Goal: Information Seeking & Learning: Learn about a topic

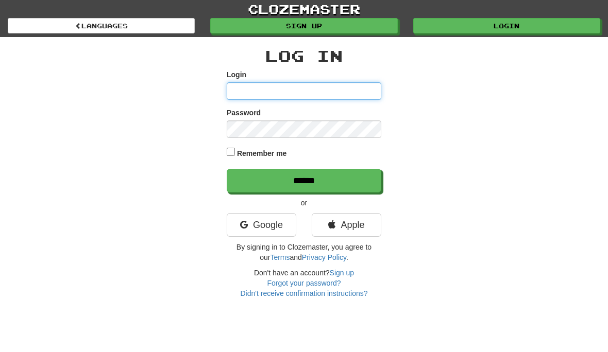
type input "********"
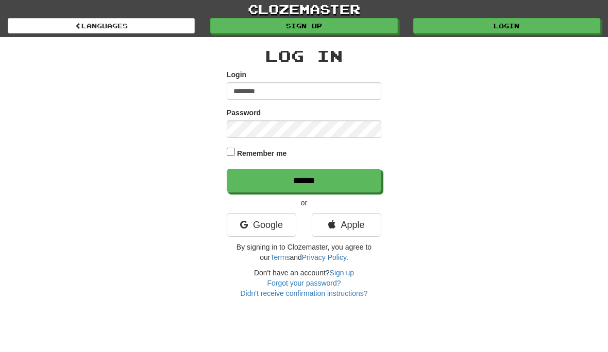
click at [304, 180] on input "******" at bounding box center [304, 181] width 155 height 24
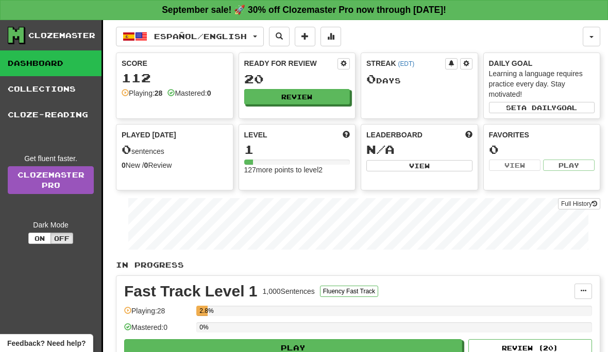
click at [60, 79] on link "Collections" at bounding box center [50, 89] width 101 height 26
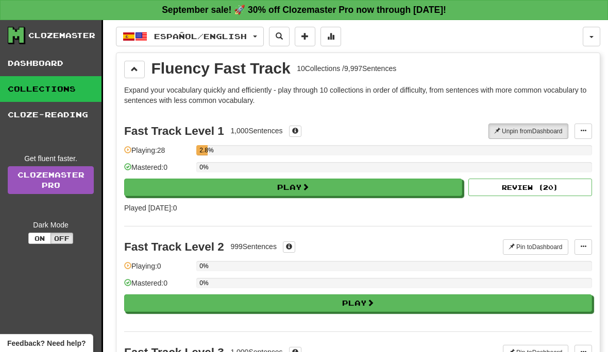
click at [314, 194] on button "Play" at bounding box center [293, 188] width 338 height 18
select select "**"
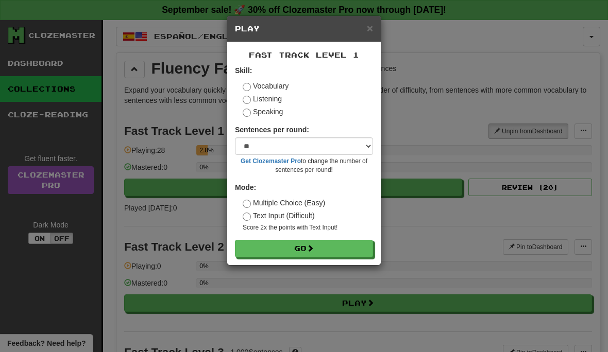
click at [306, 251] on button "Go" at bounding box center [304, 249] width 138 height 18
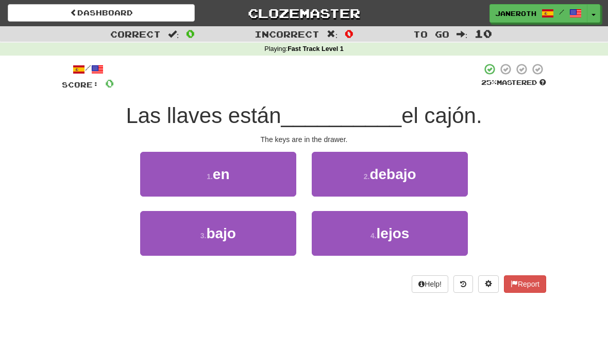
click at [217, 168] on span "en" at bounding box center [221, 174] width 17 height 16
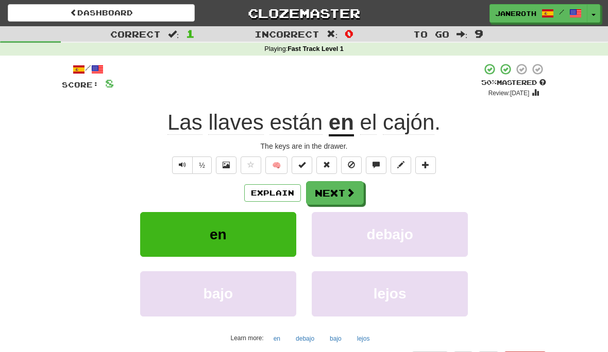
click at [337, 188] on button "Next" at bounding box center [335, 193] width 58 height 24
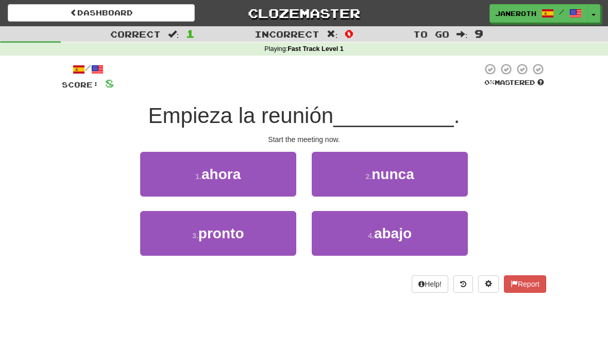
click at [231, 175] on span "ahora" at bounding box center [220, 174] width 39 height 16
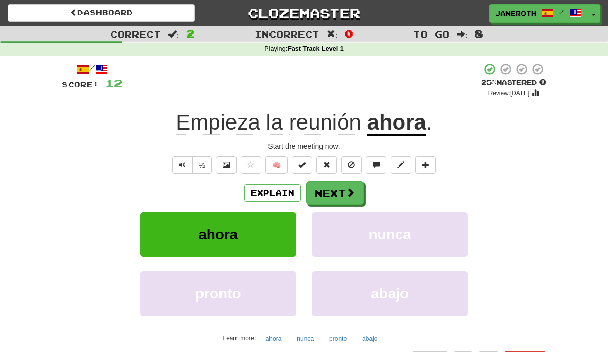
click at [342, 190] on button "Next" at bounding box center [335, 193] width 58 height 24
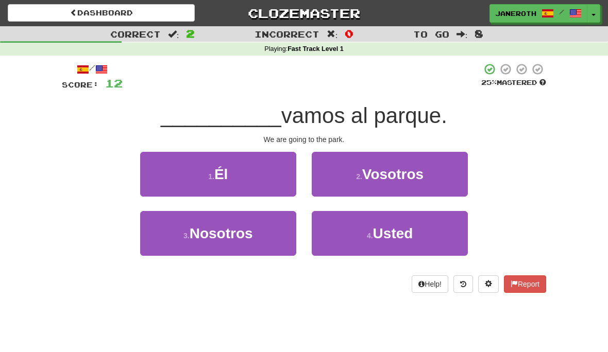
click at [230, 240] on span "Nosotros" at bounding box center [221, 234] width 63 height 16
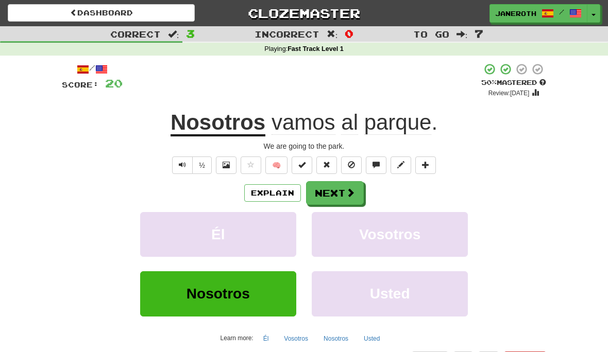
click at [342, 194] on button "Next" at bounding box center [335, 193] width 58 height 24
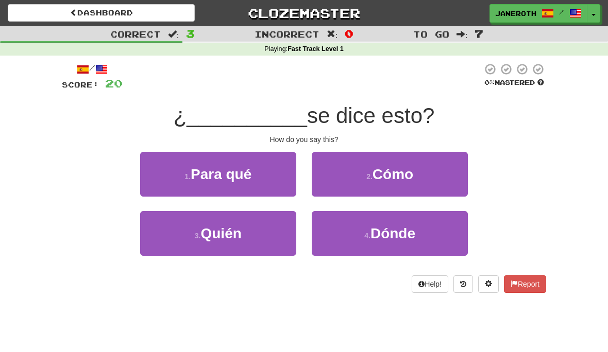
click at [400, 174] on span "Cómo" at bounding box center [392, 174] width 41 height 16
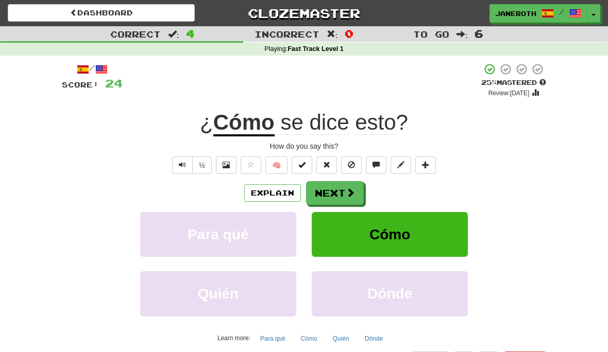
click at [325, 191] on button "Next" at bounding box center [335, 193] width 58 height 24
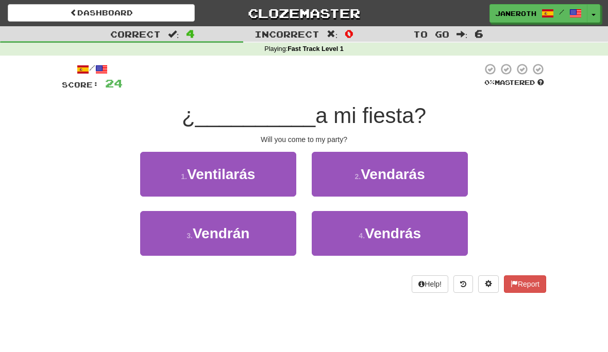
click at [393, 239] on span "Vendrás" at bounding box center [393, 234] width 56 height 16
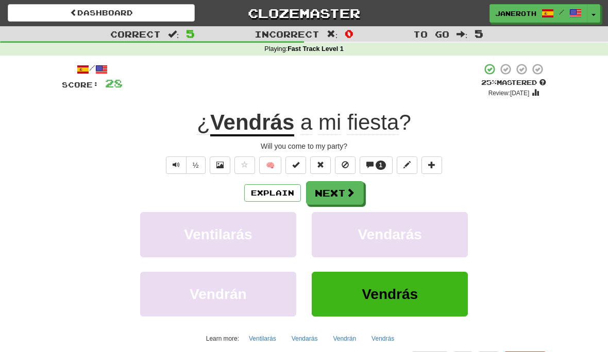
click at [343, 194] on button "Next" at bounding box center [335, 193] width 58 height 24
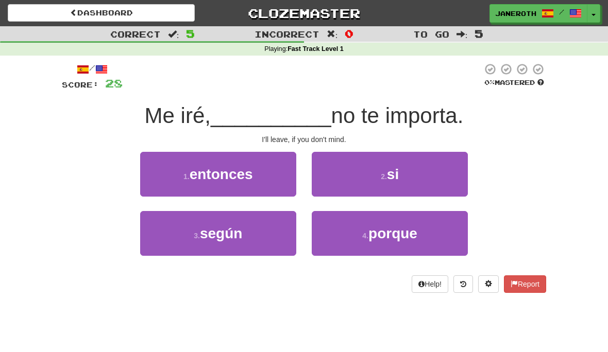
click at [401, 171] on button "2 . si" at bounding box center [390, 174] width 156 height 45
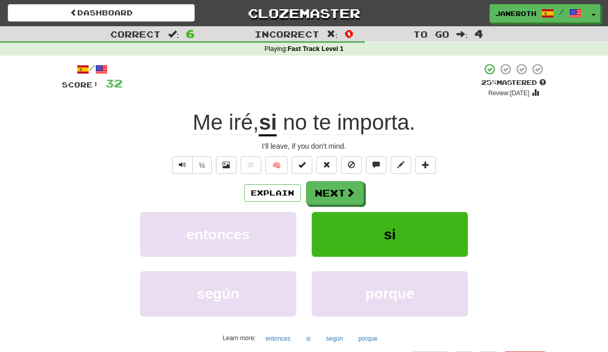
click at [330, 192] on button "Next" at bounding box center [335, 193] width 58 height 24
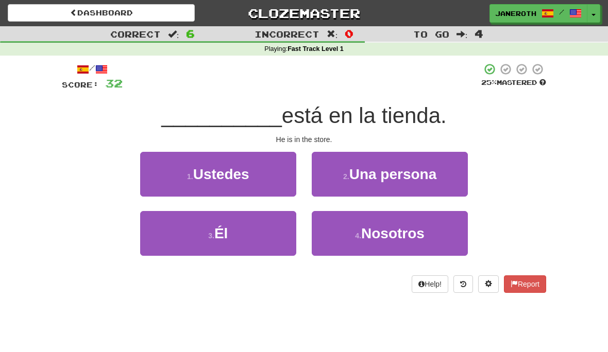
click at [231, 235] on button "3 . Él" at bounding box center [218, 233] width 156 height 45
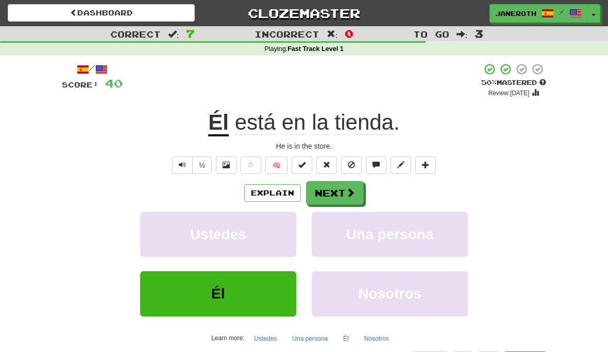
click at [337, 190] on button "Next" at bounding box center [335, 193] width 58 height 24
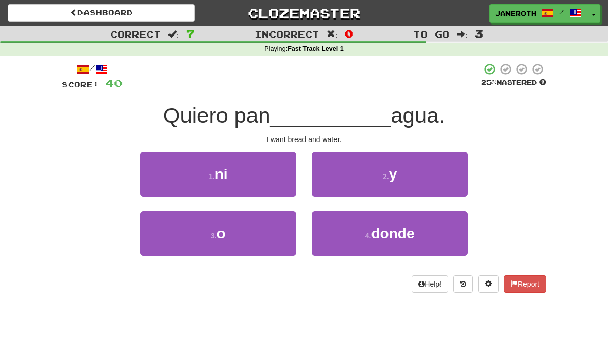
click at [396, 173] on span "y" at bounding box center [393, 174] width 8 height 16
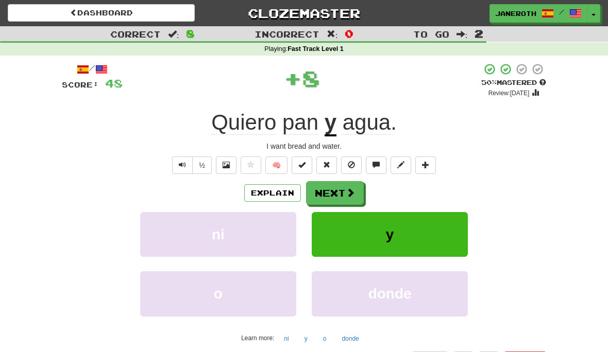
click at [333, 195] on button "Next" at bounding box center [335, 193] width 58 height 24
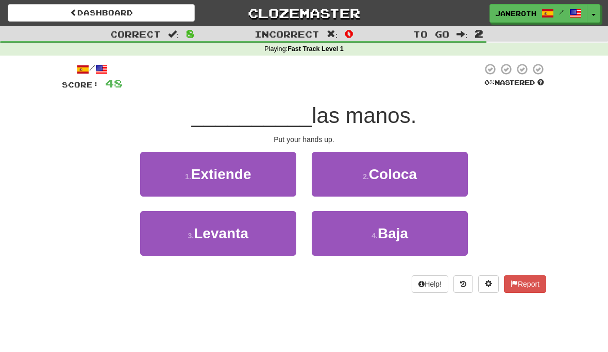
click at [240, 234] on span "Levanta" at bounding box center [221, 234] width 55 height 16
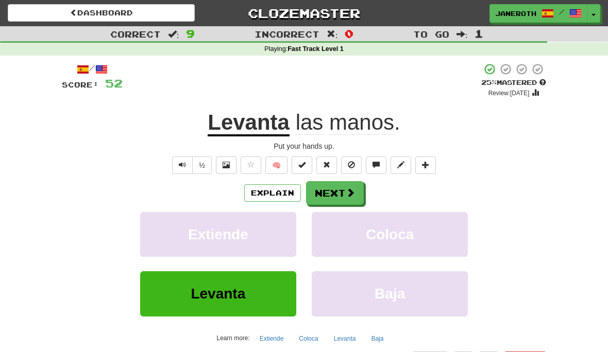
click at [347, 191] on span at bounding box center [350, 192] width 9 height 9
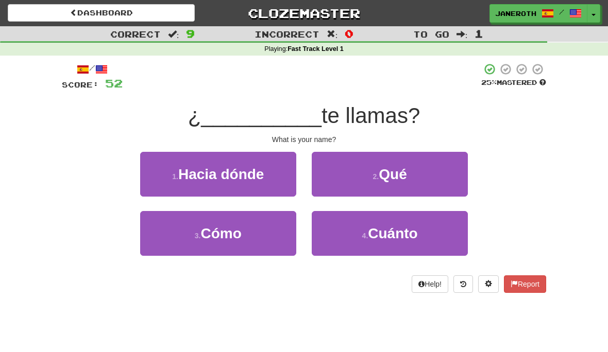
click at [233, 232] on span "Cómo" at bounding box center [221, 234] width 41 height 16
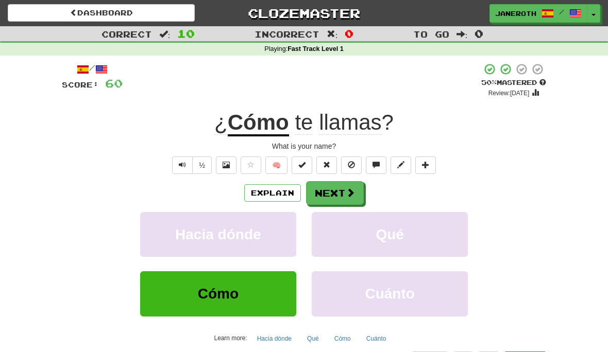
click at [329, 197] on button "Next" at bounding box center [335, 193] width 58 height 24
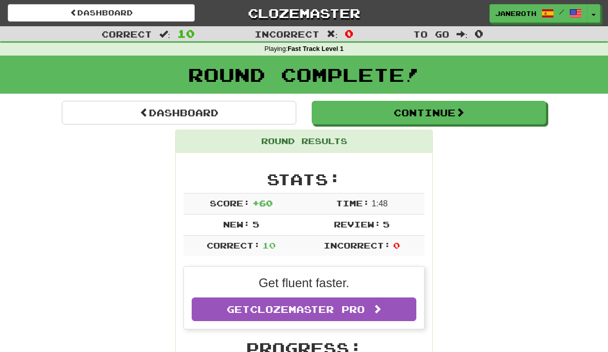
click at [434, 118] on button "Continue" at bounding box center [429, 113] width 234 height 24
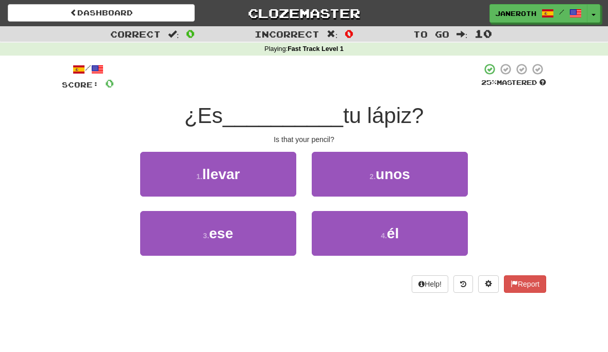
click at [229, 234] on span "ese" at bounding box center [221, 234] width 24 height 16
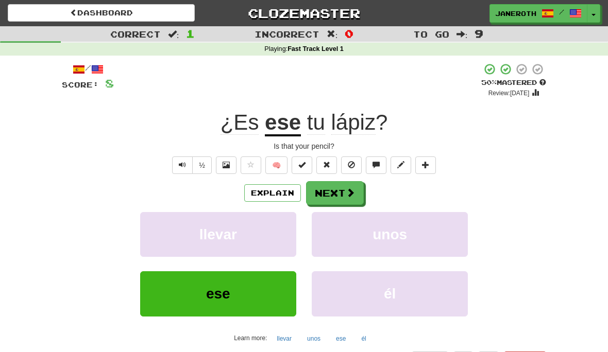
click at [231, 292] on button "ese" at bounding box center [218, 294] width 156 height 45
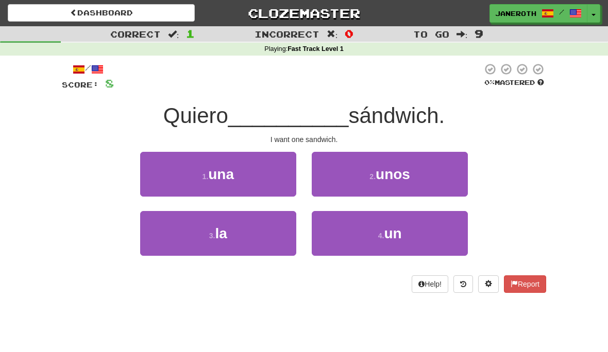
click at [232, 177] on span "una" at bounding box center [221, 174] width 26 height 16
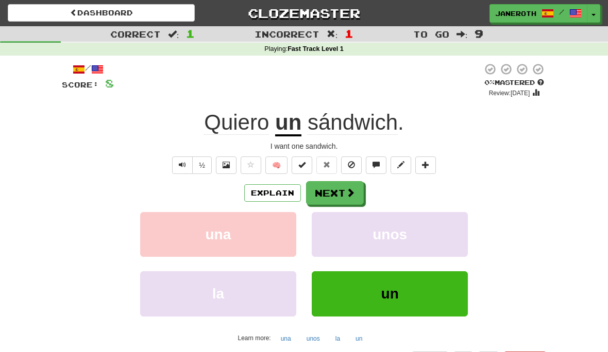
click at [340, 192] on button "Next" at bounding box center [335, 193] width 58 height 24
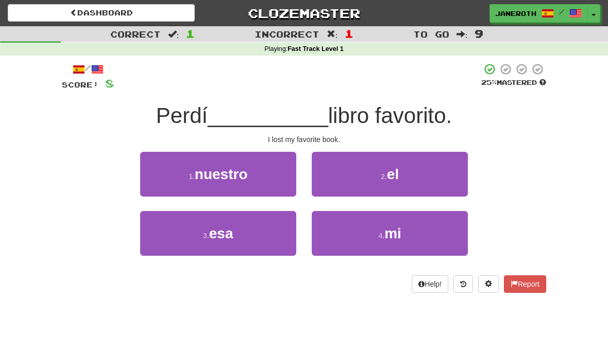
click at [400, 235] on span "mi" at bounding box center [392, 234] width 17 height 16
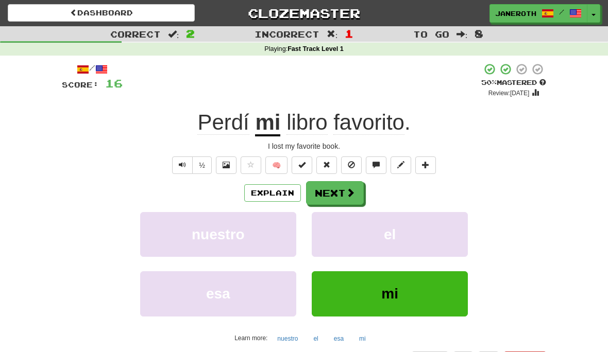
click at [337, 185] on button "Next" at bounding box center [335, 193] width 58 height 24
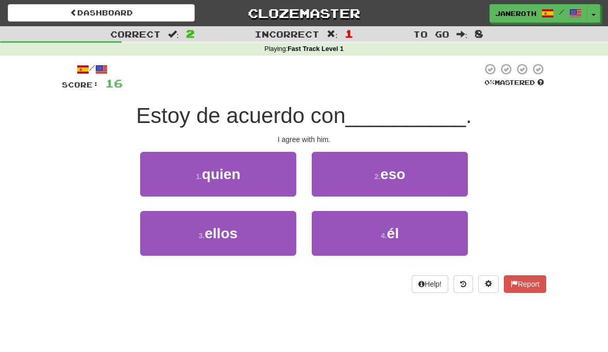
click at [400, 234] on button "4 . él" at bounding box center [390, 233] width 156 height 45
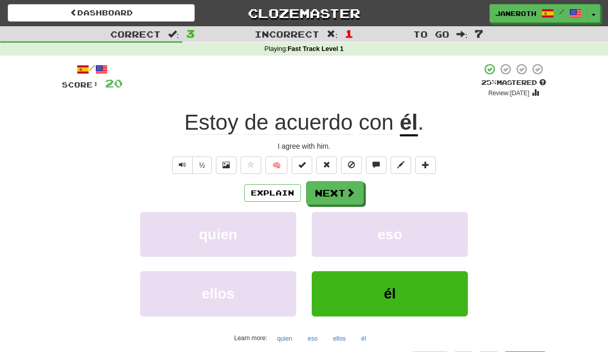
click at [331, 195] on button "Next" at bounding box center [335, 193] width 58 height 24
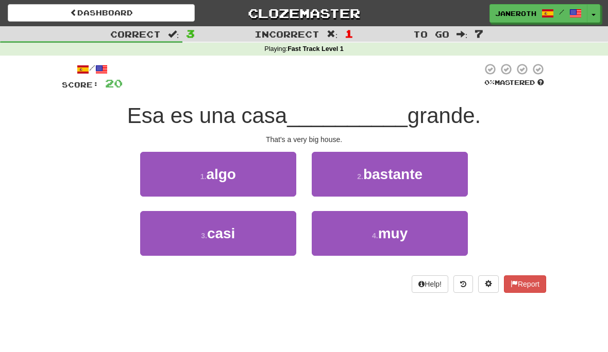
click at [399, 231] on span "muy" at bounding box center [393, 234] width 30 height 16
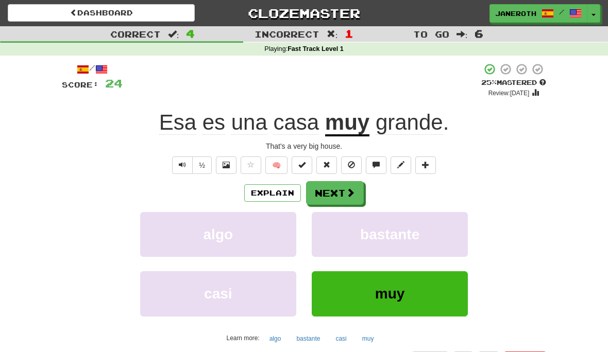
click at [340, 195] on button "Next" at bounding box center [335, 193] width 58 height 24
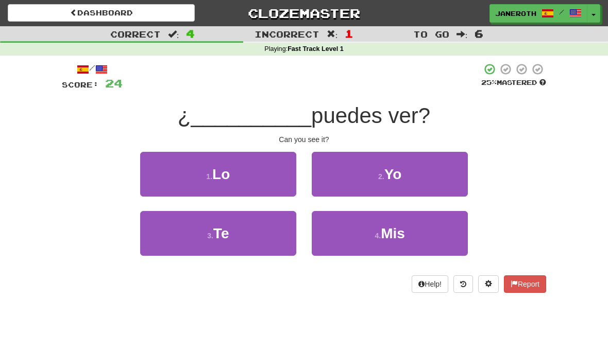
click at [222, 237] on span "Te" at bounding box center [221, 234] width 16 height 16
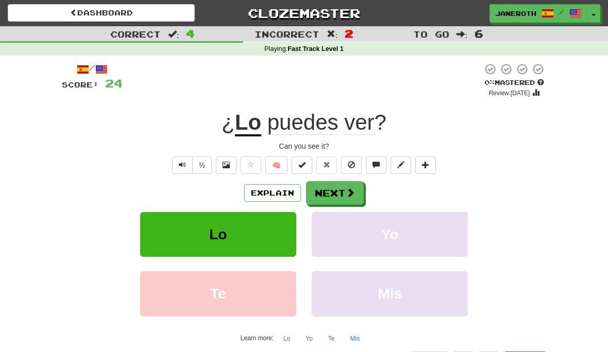
click at [334, 193] on button "Next" at bounding box center [335, 193] width 58 height 24
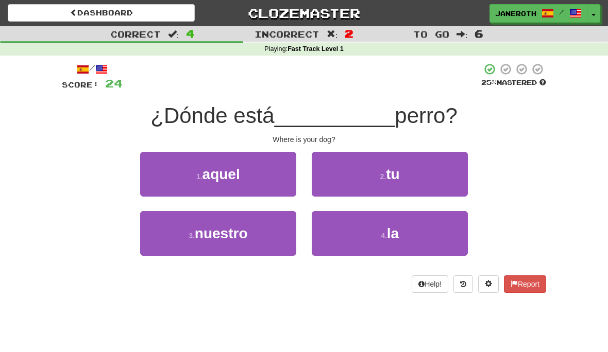
click at [404, 179] on button "2 . tu" at bounding box center [390, 174] width 156 height 45
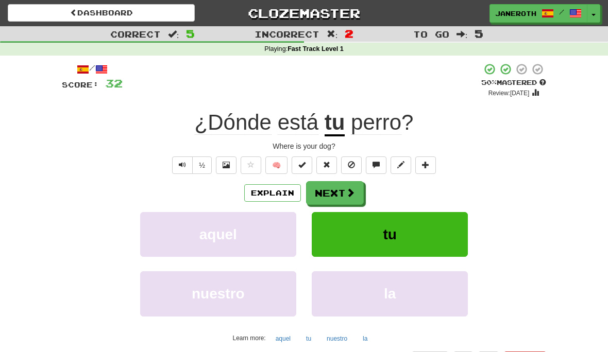
click at [342, 194] on button "Next" at bounding box center [335, 193] width 58 height 24
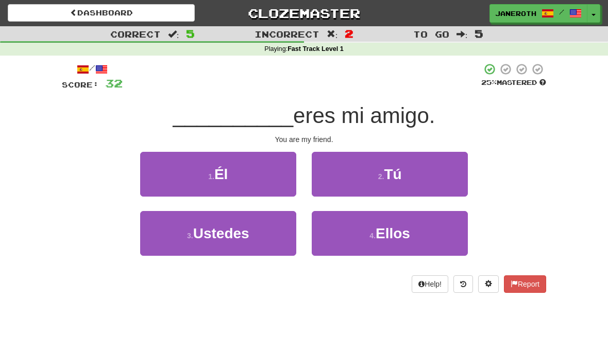
click at [399, 176] on span "Tú" at bounding box center [393, 174] width 18 height 16
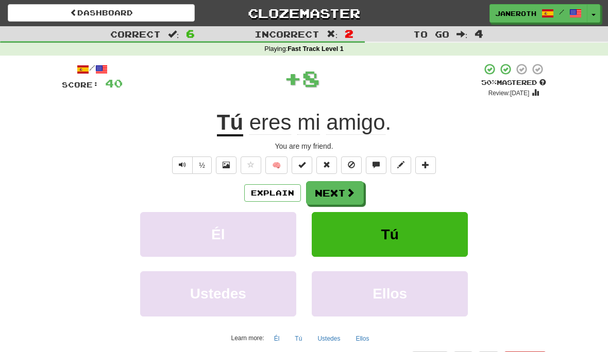
click at [339, 194] on button "Next" at bounding box center [335, 193] width 58 height 24
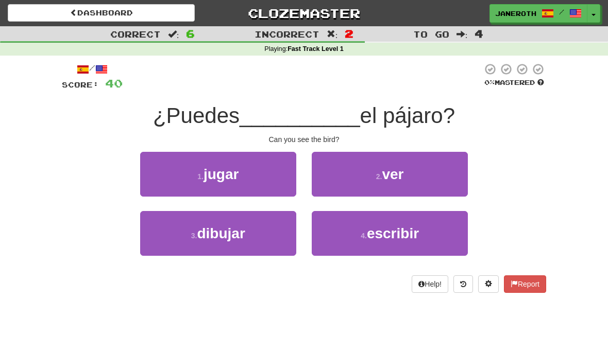
click at [399, 175] on span "ver" at bounding box center [393, 174] width 22 height 16
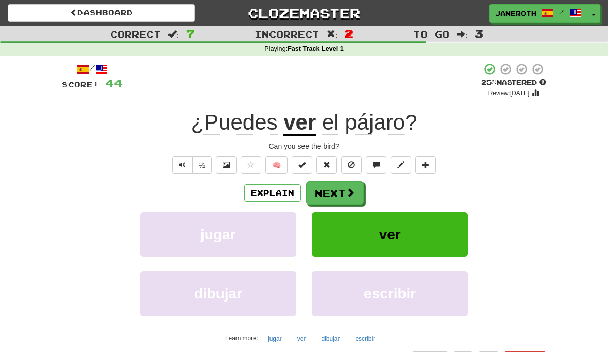
click at [344, 202] on button "Next" at bounding box center [335, 193] width 58 height 24
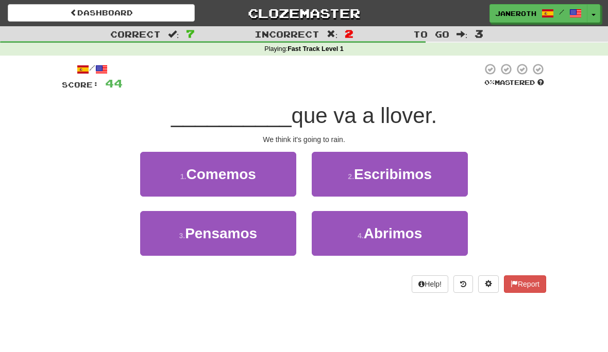
click at [224, 238] on span "Pensamos" at bounding box center [221, 234] width 72 height 16
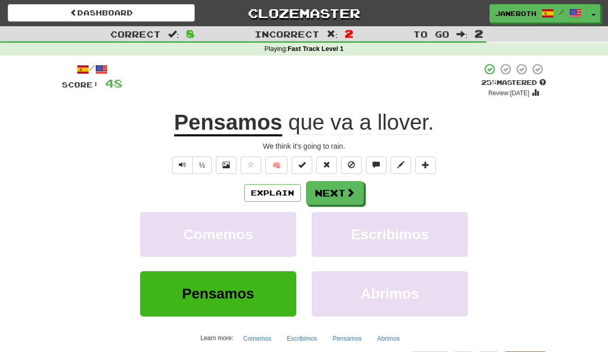
click at [336, 191] on button "Next" at bounding box center [335, 193] width 58 height 24
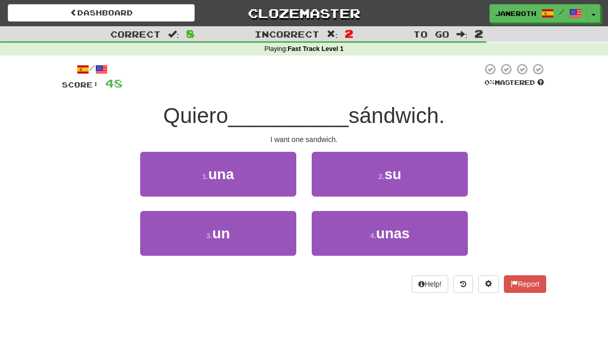
click at [229, 235] on span "un" at bounding box center [221, 234] width 18 height 16
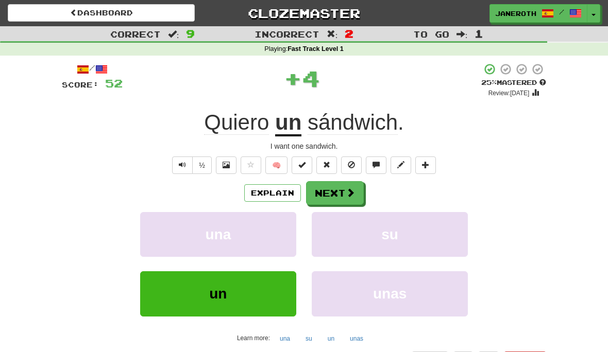
click at [337, 194] on button "Next" at bounding box center [335, 193] width 58 height 24
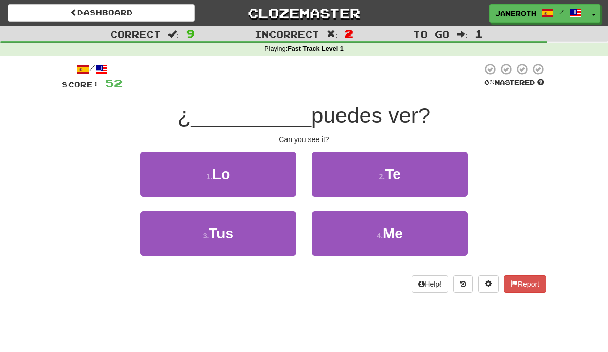
click at [227, 176] on span "Lo" at bounding box center [221, 174] width 18 height 16
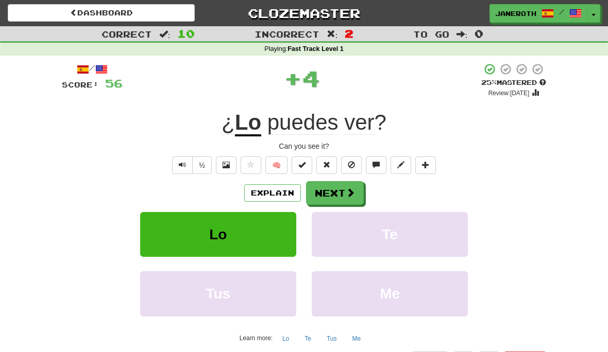
click at [335, 195] on button "Next" at bounding box center [335, 193] width 58 height 24
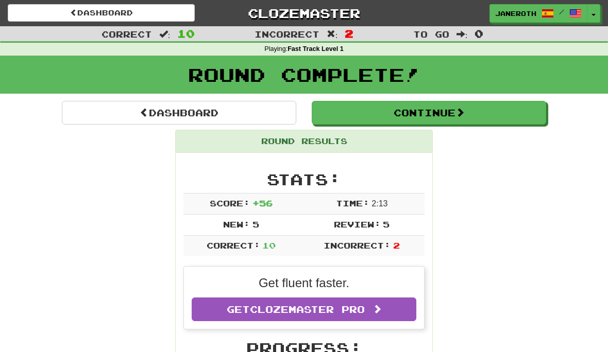
click at [441, 116] on button "Continue" at bounding box center [429, 113] width 234 height 24
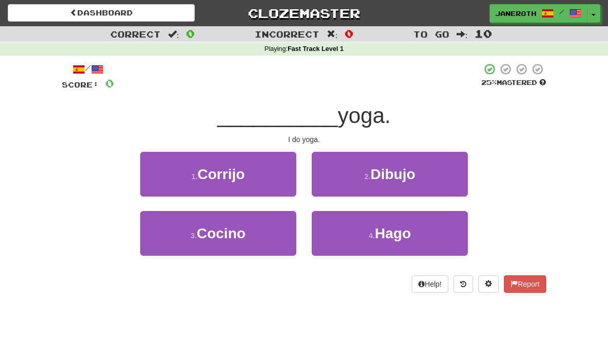
click at [402, 233] on span "Hago" at bounding box center [393, 234] width 36 height 16
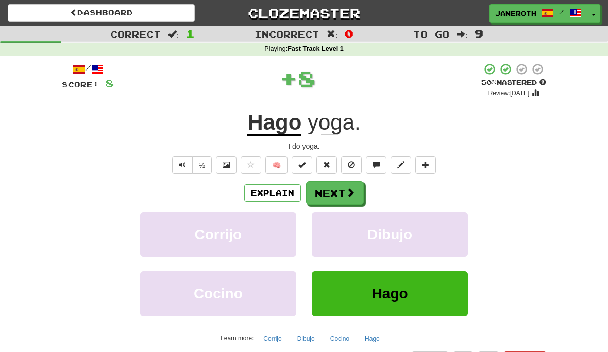
click at [347, 192] on span at bounding box center [350, 192] width 9 height 9
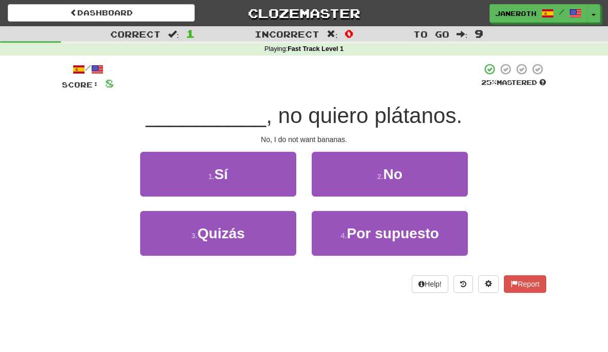
click at [396, 176] on span "No" at bounding box center [392, 174] width 19 height 16
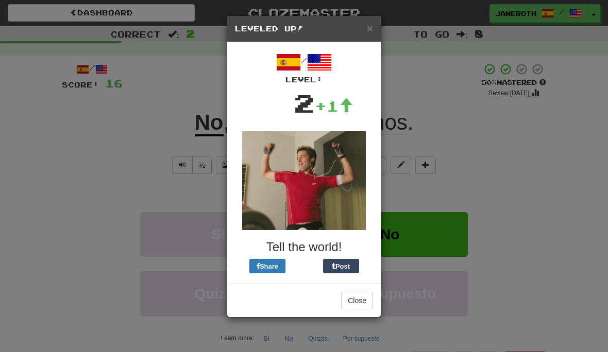
click at [359, 301] on button "Close" at bounding box center [357, 301] width 32 height 18
